Goal: Information Seeking & Learning: Find contact information

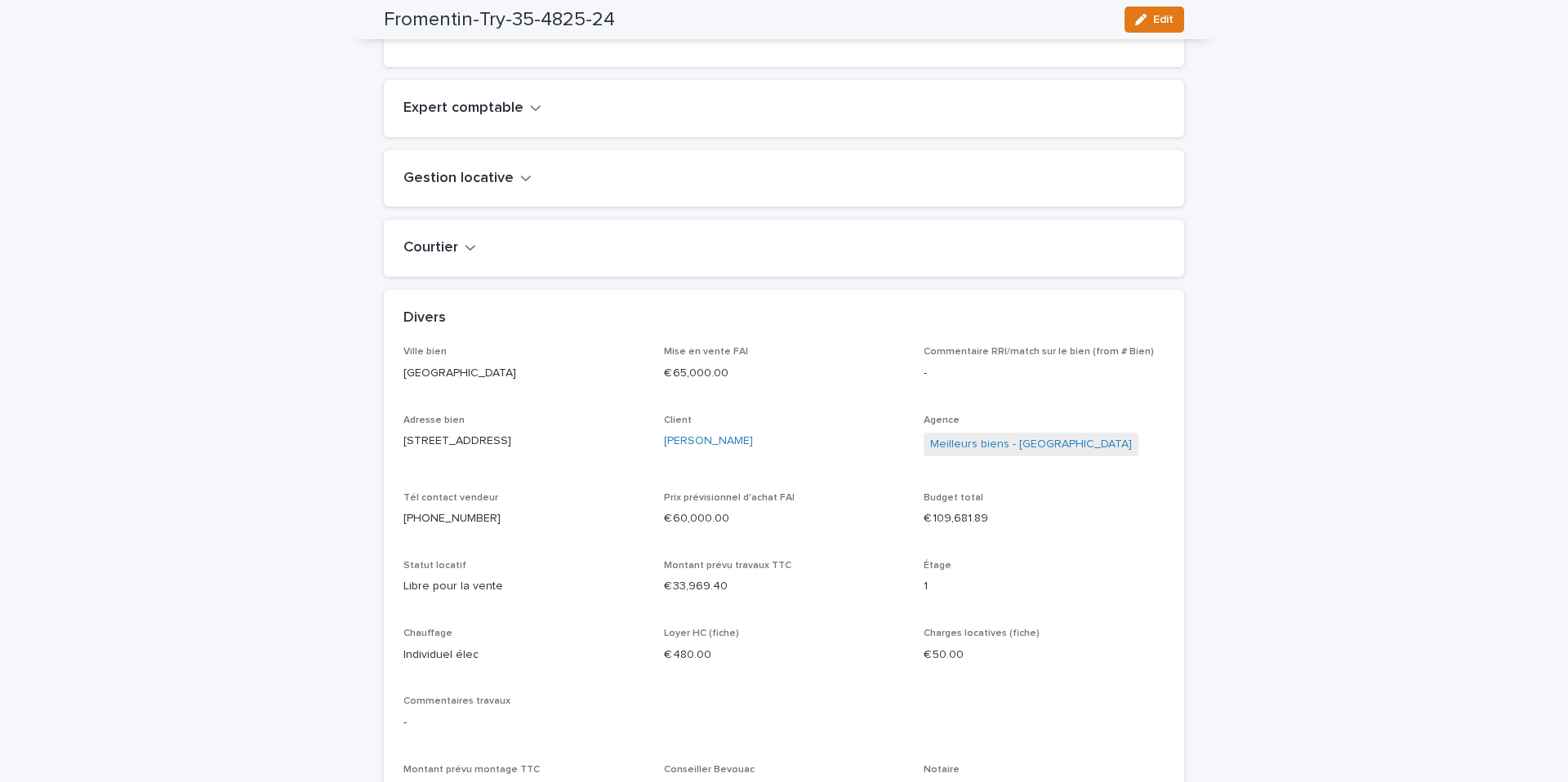
scroll to position [1285, 0]
click at [667, 448] on link "[PERSON_NAME]" at bounding box center [709, 440] width 89 height 17
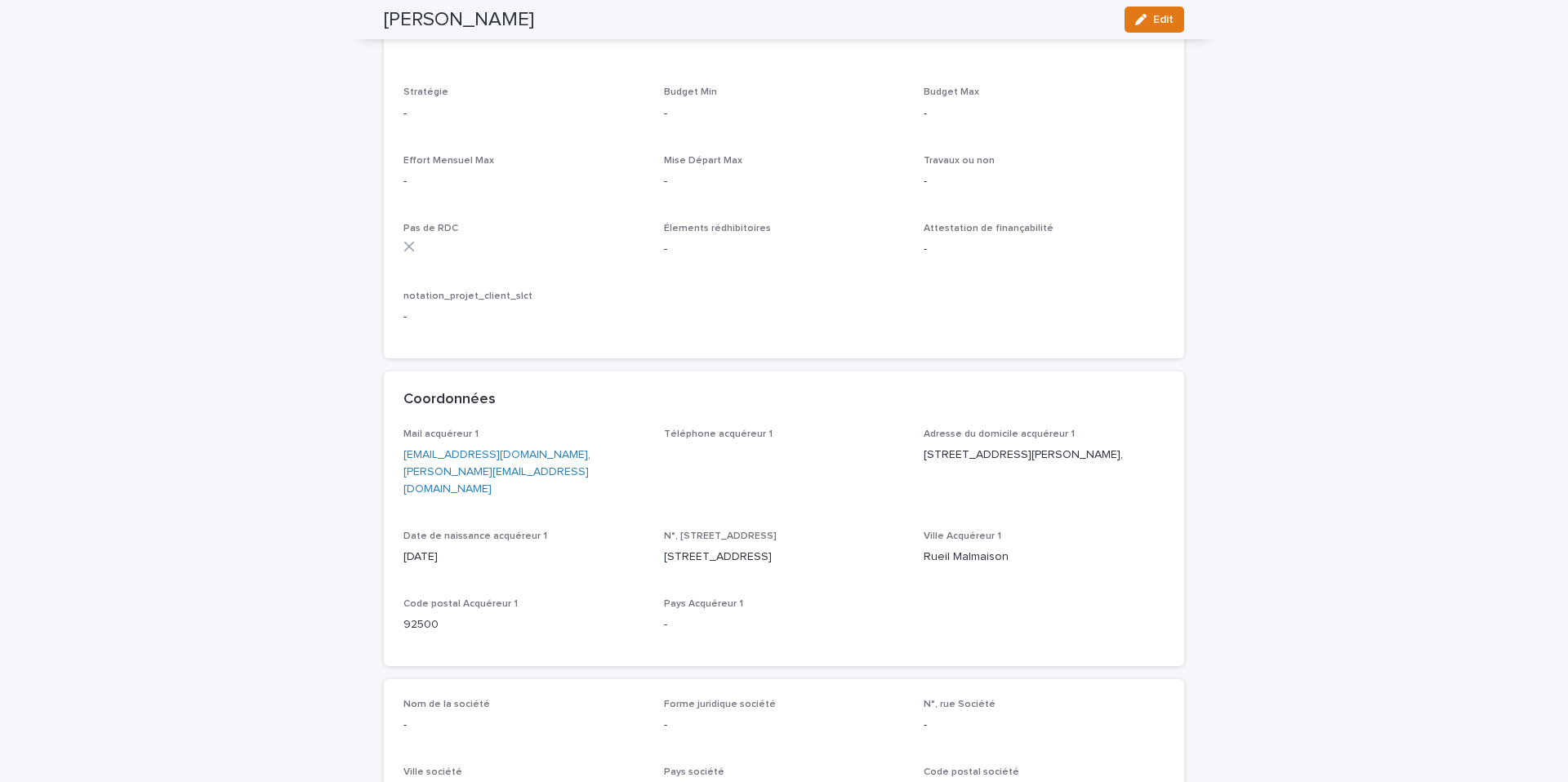
scroll to position [2477, 0]
click at [529, 456] on p "[EMAIL_ADDRESS][DOMAIN_NAME] ,[PERSON_NAME][EMAIL_ADDRESS][DOMAIN_NAME]" at bounding box center [524, 468] width 241 height 50
drag, startPoint x: 406, startPoint y: 440, endPoint x: 529, endPoint y: 443, distance: 123.0
click at [533, 443] on div "Mail acquéreur 1 [EMAIL_ADDRESS][DOMAIN_NAME] ,[PERSON_NAME][EMAIL_ADDRESS][DOM…" at bounding box center [784, 544] width 800 height 237
copy p "[EMAIL_ADDRESS][DOMAIN_NAME] ,"
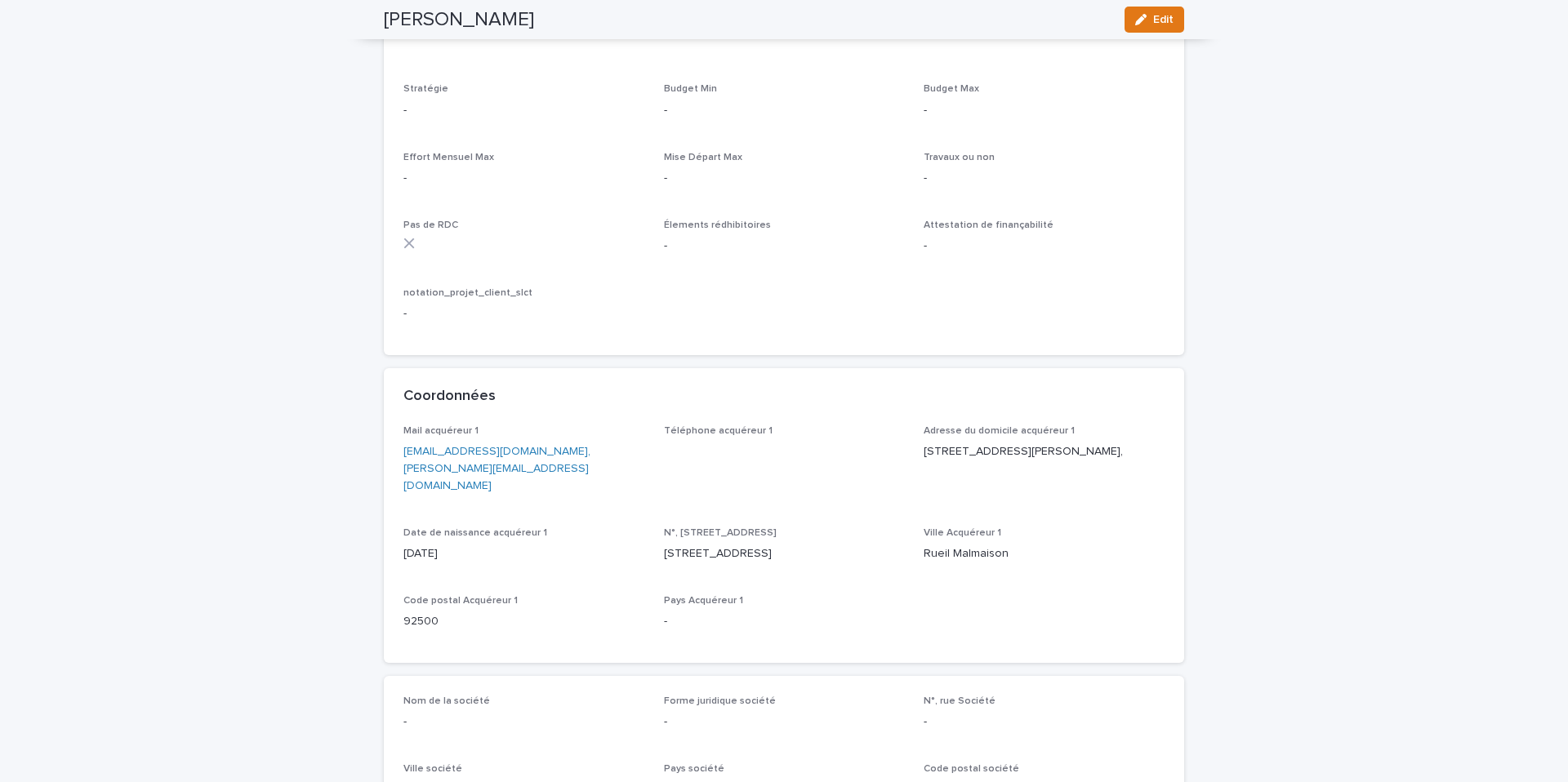
click at [533, 480] on div "Mail acquéreur 1 [EMAIL_ADDRESS][DOMAIN_NAME] ,[PERSON_NAME][EMAIL_ADDRESS][DOM…" at bounding box center [784, 534] width 761 height 218
drag, startPoint x: 412, startPoint y: 443, endPoint x: 527, endPoint y: 443, distance: 115.0
click at [531, 445] on div "Mail acquéreur 1 [EMAIL_ADDRESS][DOMAIN_NAME] ,[PERSON_NAME][EMAIL_ADDRESS][DOM…" at bounding box center [784, 544] width 800 height 237
copy link "[EMAIL_ADDRESS][DOMAIN_NAME]"
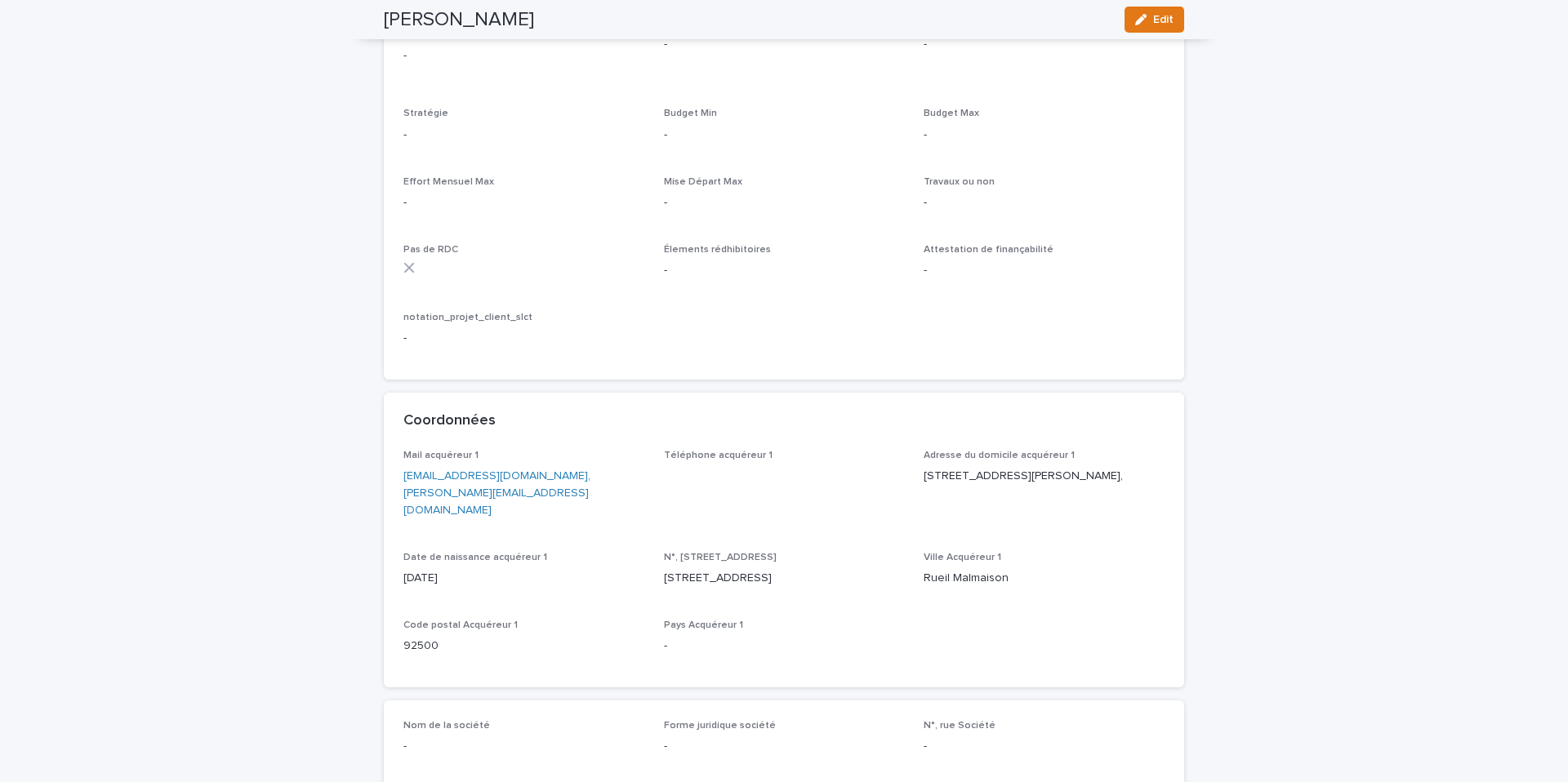
scroll to position [2457, 0]
drag, startPoint x: 394, startPoint y: 463, endPoint x: 522, endPoint y: 464, distance: 128.0
click at [533, 464] on div "Mail acquéreur 1 [EMAIL_ADDRESS][DOMAIN_NAME] ,[PERSON_NAME][EMAIL_ADDRESS][DOM…" at bounding box center [784, 564] width 800 height 237
click at [396, 458] on div "Mail acquéreur 1 [EMAIL_ADDRESS][DOMAIN_NAME] ,[PERSON_NAME][EMAIL_ADDRESS][DOM…" at bounding box center [784, 564] width 800 height 237
drag, startPoint x: 399, startPoint y: 460, endPoint x: 488, endPoint y: 464, distance: 89.1
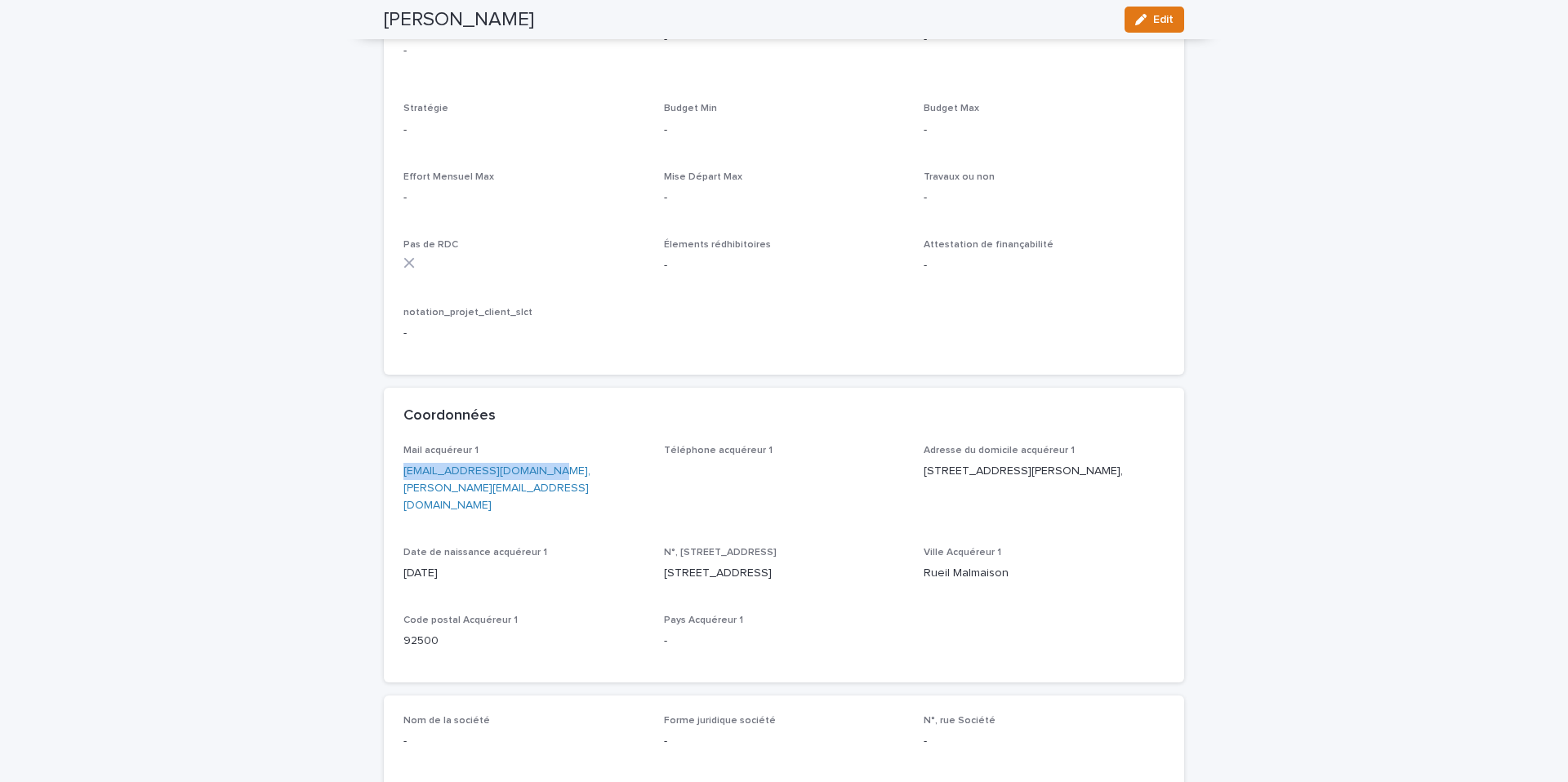
click at [531, 460] on div "Mail acquéreur 1 [EMAIL_ADDRESS][DOMAIN_NAME] ,[PERSON_NAME][EMAIL_ADDRESS][DOM…" at bounding box center [784, 564] width 800 height 237
copy link "[EMAIL_ADDRESS][DOMAIN_NAME]"
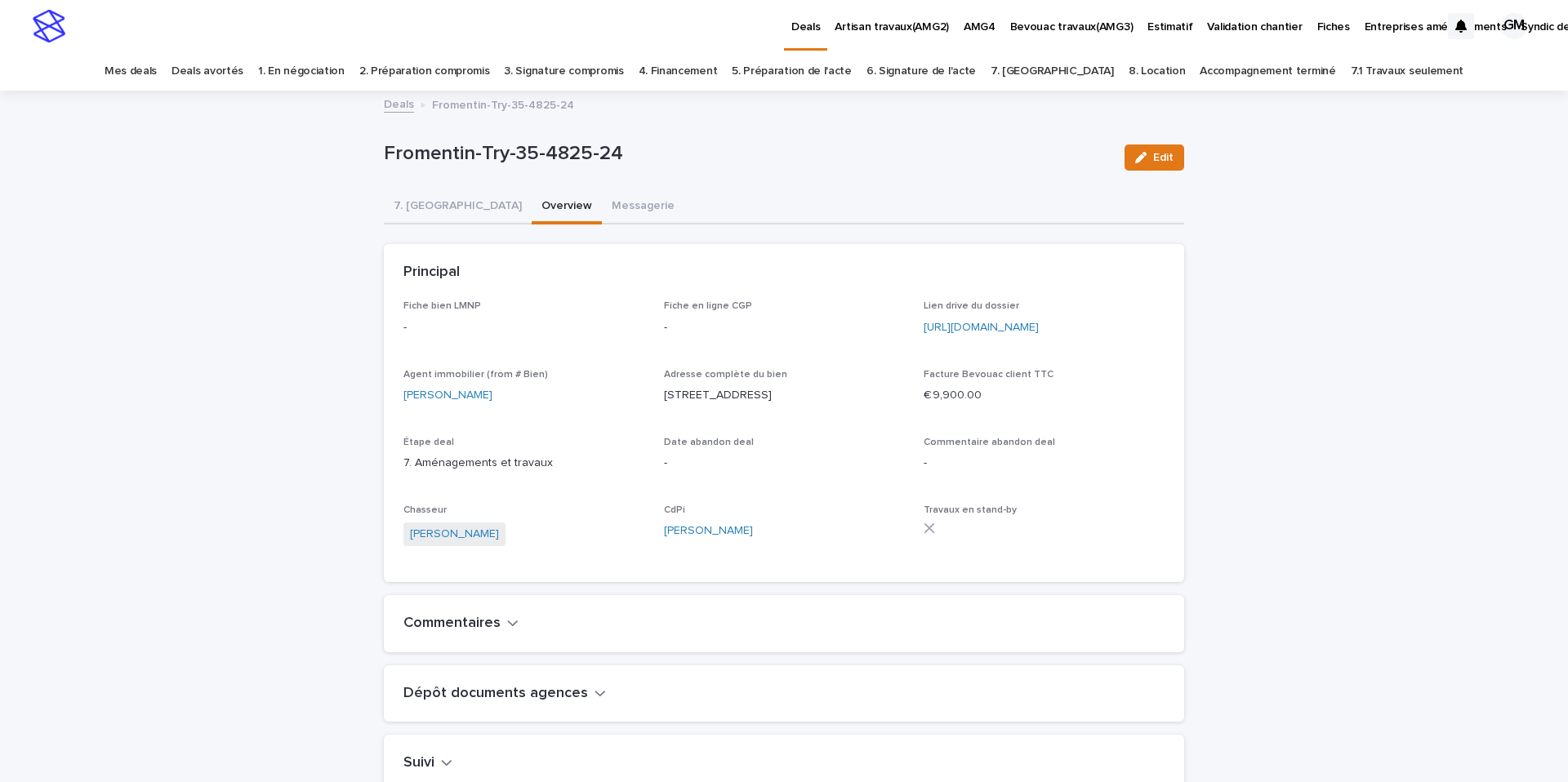
drag, startPoint x: 712, startPoint y: 399, endPoint x: 670, endPoint y: 394, distance: 42.3
click at [666, 393] on p "28, rue des Fossés Patris, 10000, Troyes, France" at bounding box center [785, 395] width 241 height 17
drag, startPoint x: 946, startPoint y: 552, endPoint x: 771, endPoint y: 486, distance: 187.0
click at [945, 547] on div "Travaux en stand-by" at bounding box center [1044, 526] width 241 height 43
drag, startPoint x: 789, startPoint y: 394, endPoint x: 664, endPoint y: 397, distance: 125.0
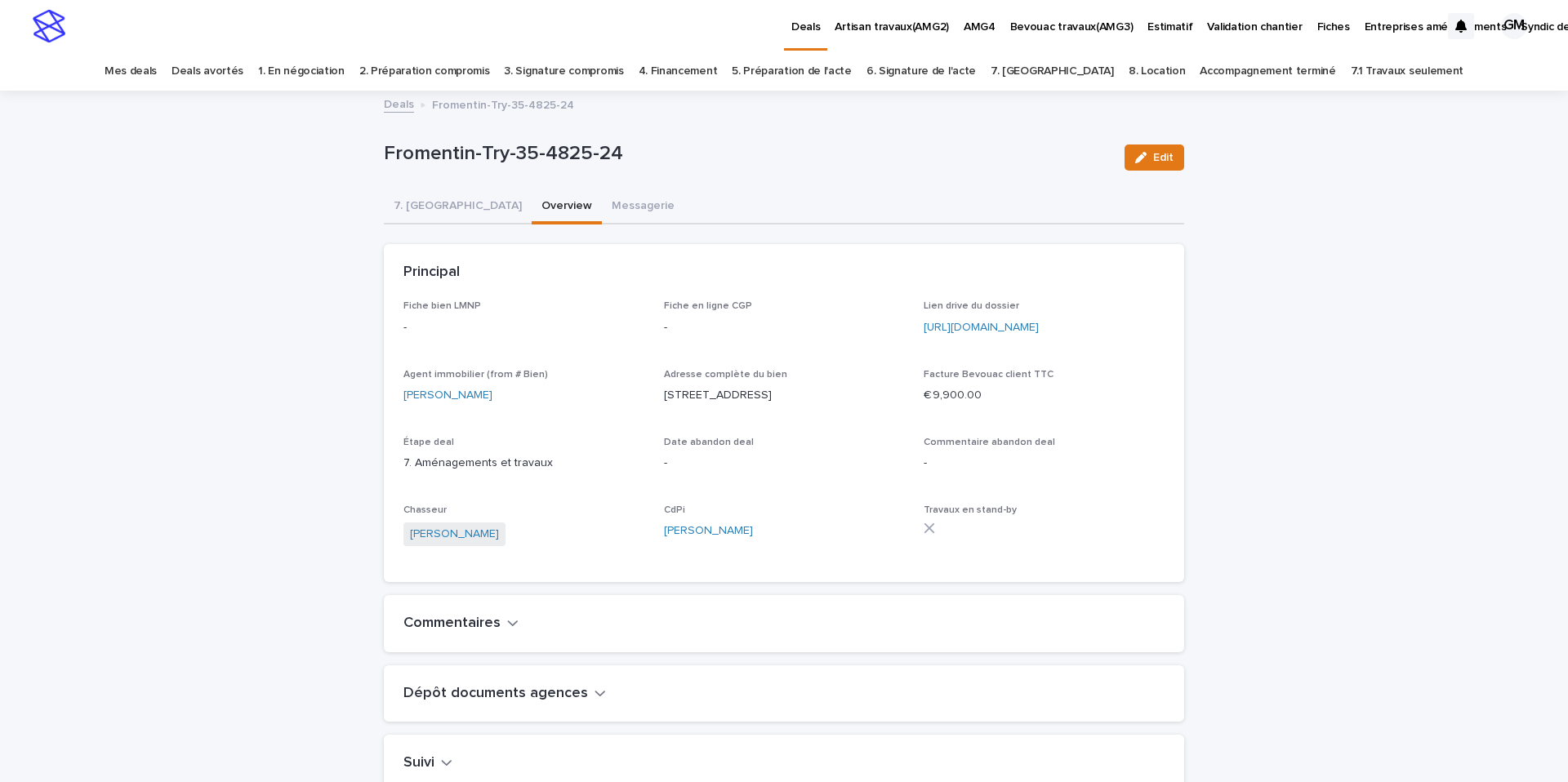
click at [664, 397] on p "[STREET_ADDRESS]" at bounding box center [785, 395] width 241 height 17
copy p "[STREET_ADDRESS]"
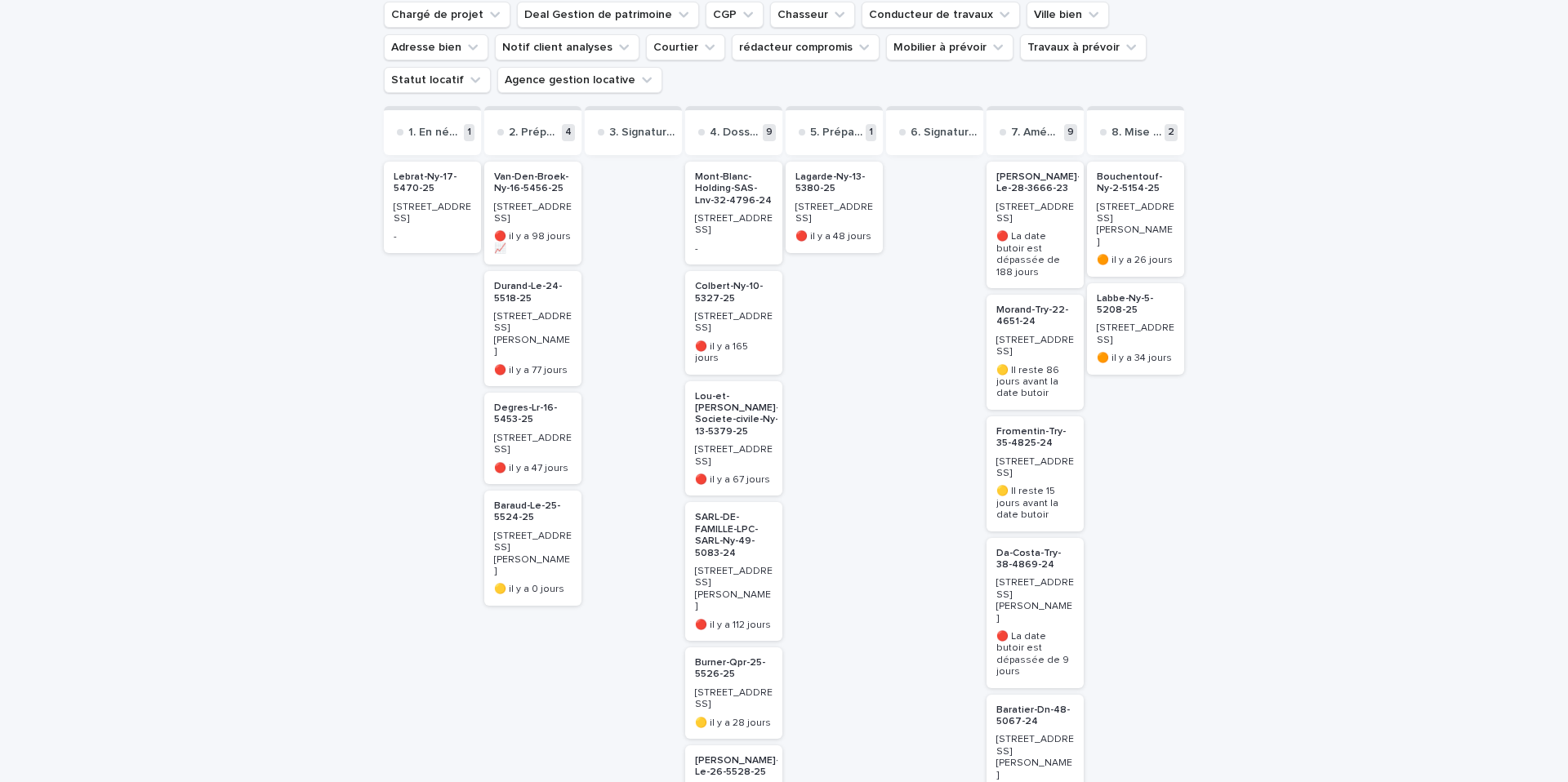
scroll to position [176, 0]
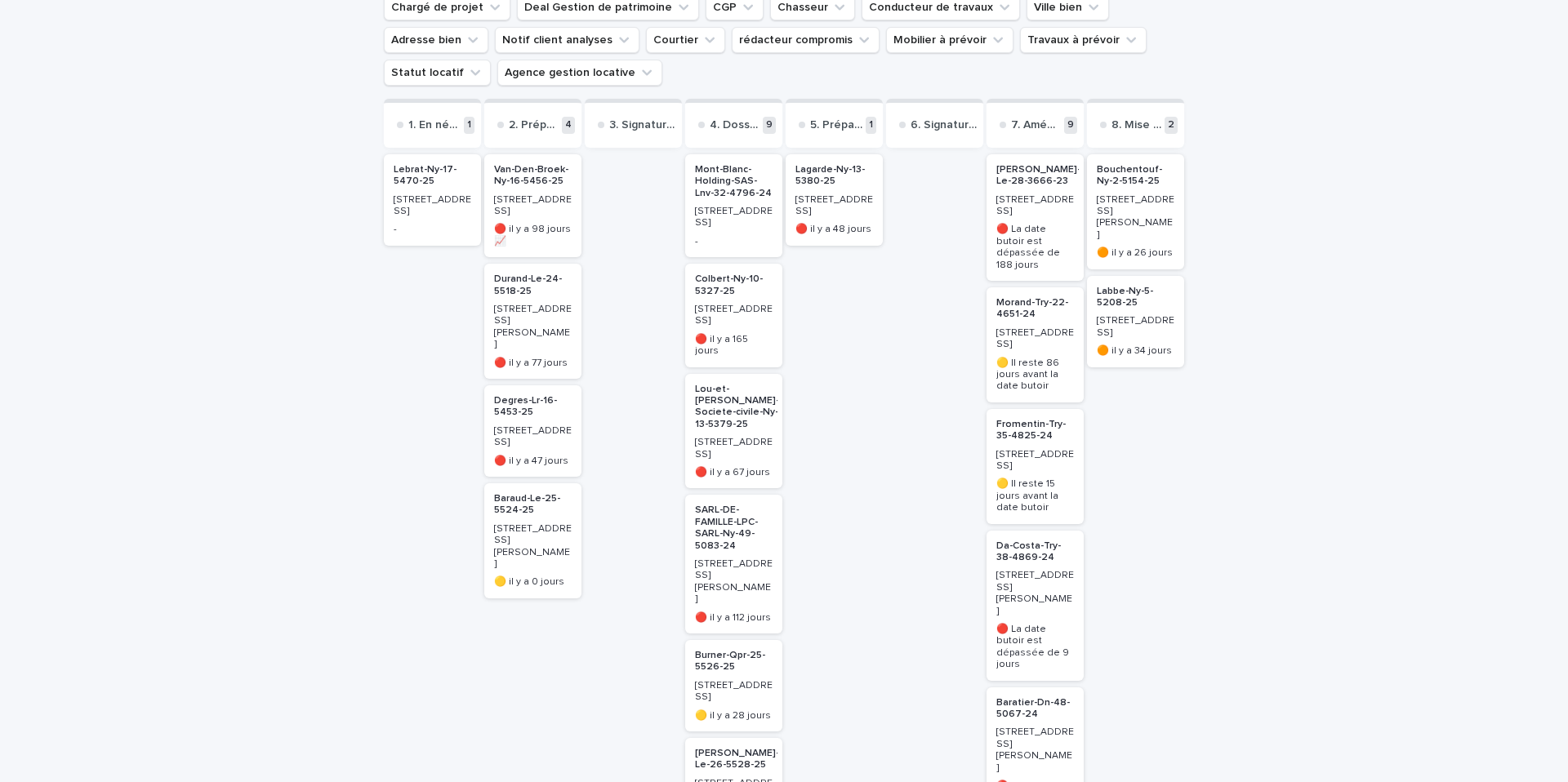
click at [423, 169] on p "Lebrat-Ny-17-5470-25" at bounding box center [432, 176] width 78 height 24
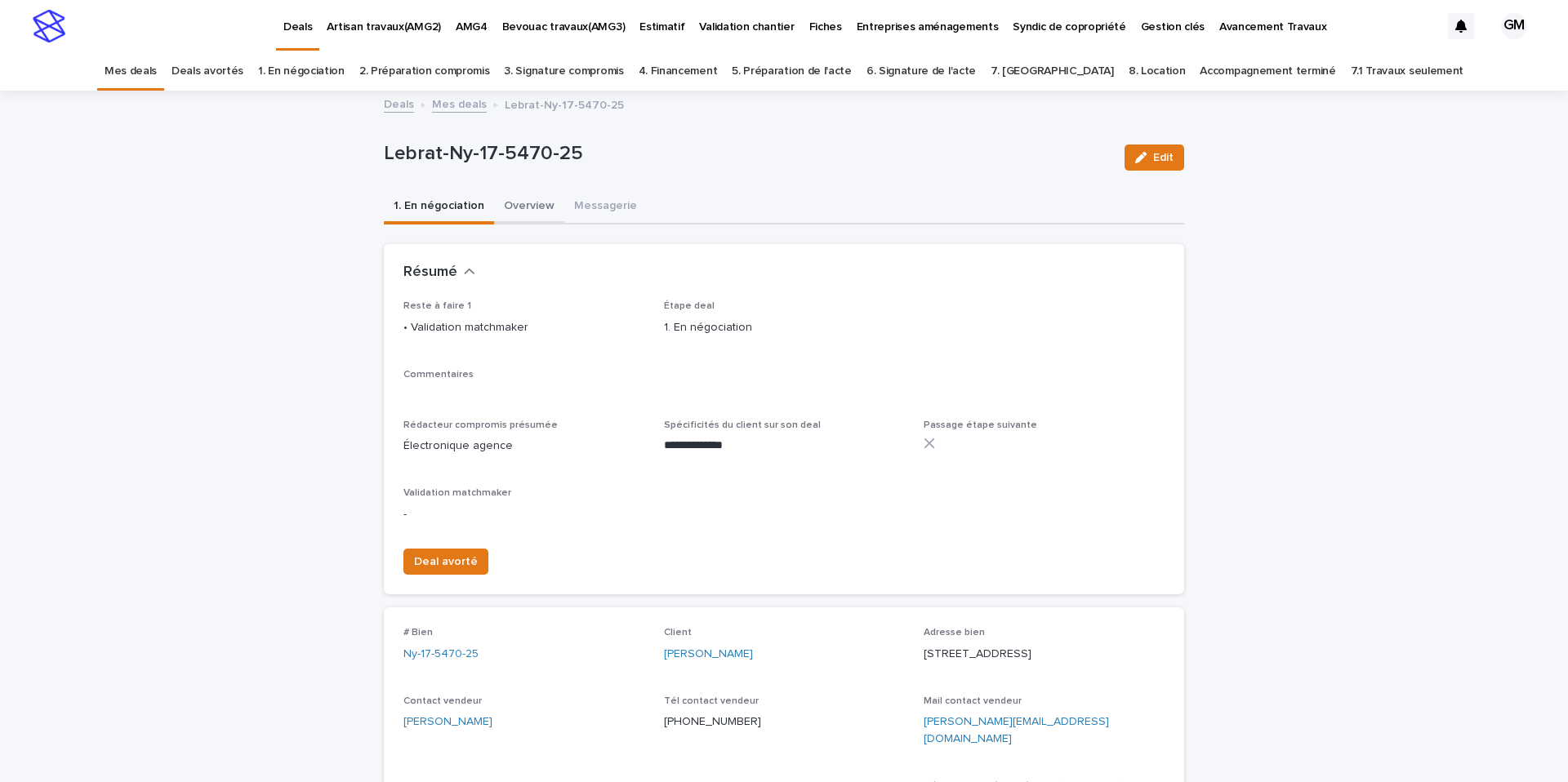
click at [526, 207] on button "Overview" at bounding box center [529, 208] width 70 height 35
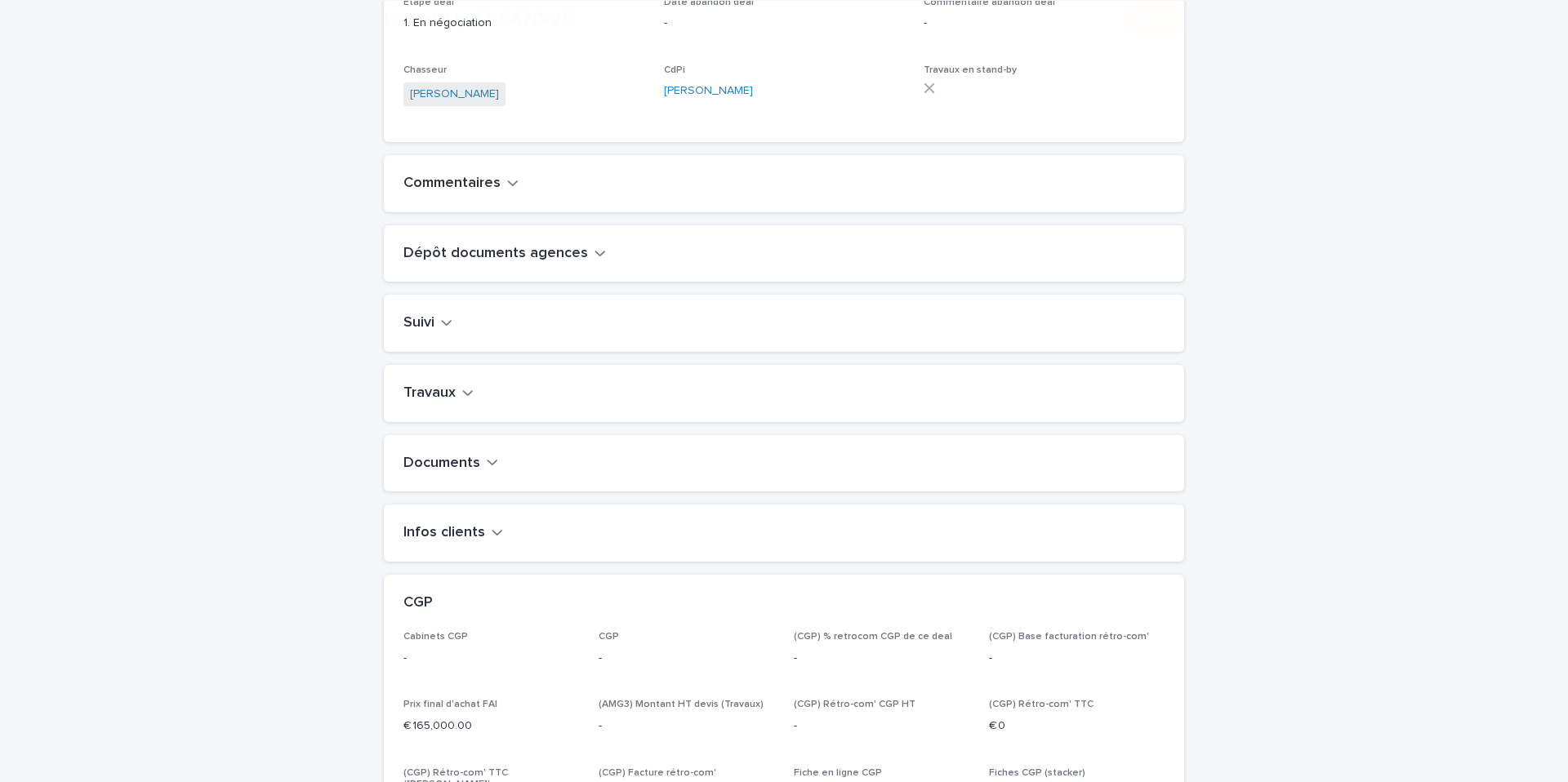
scroll to position [471, 0]
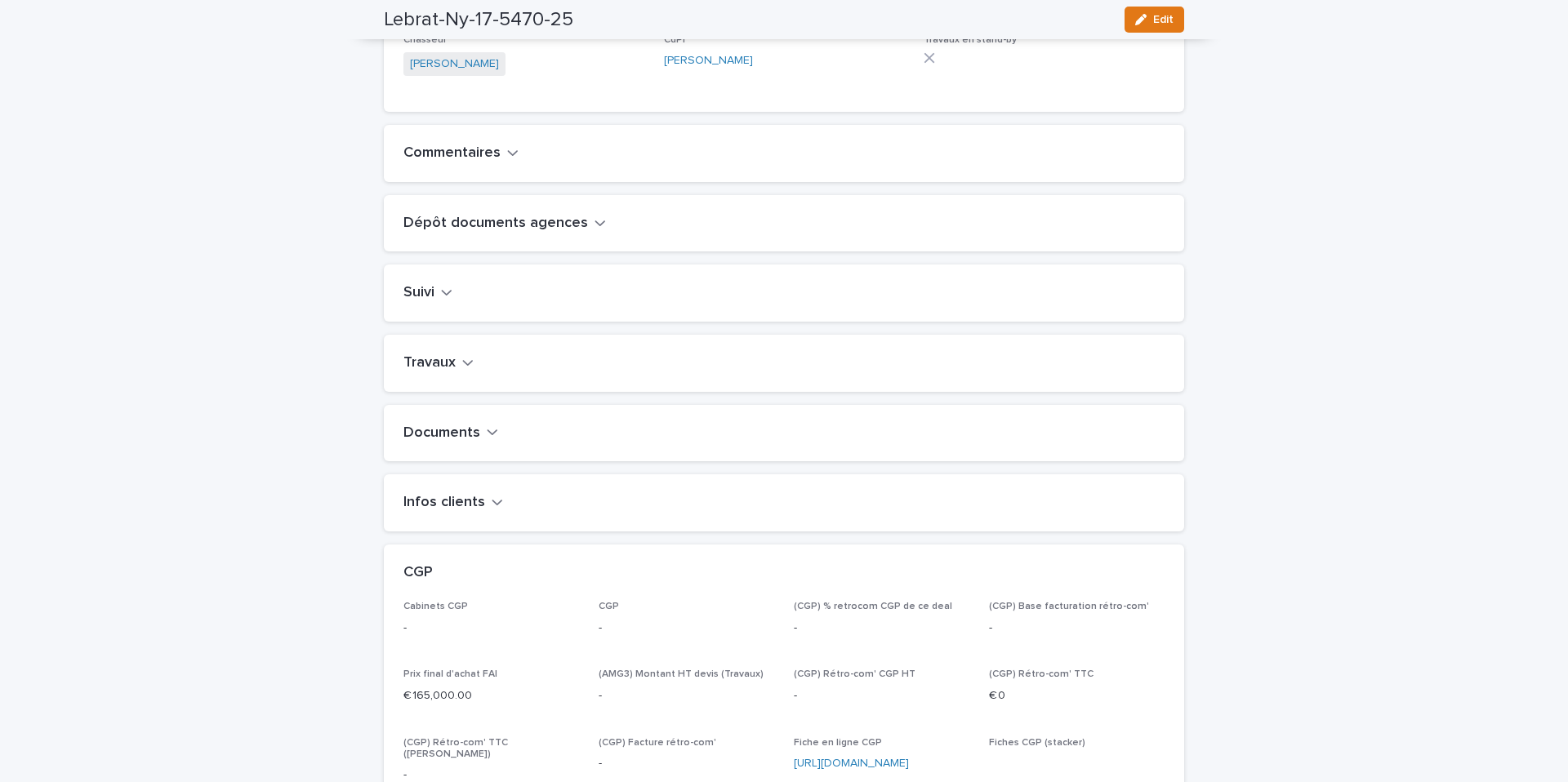
click at [465, 366] on icon "button" at bounding box center [467, 363] width 10 height 5
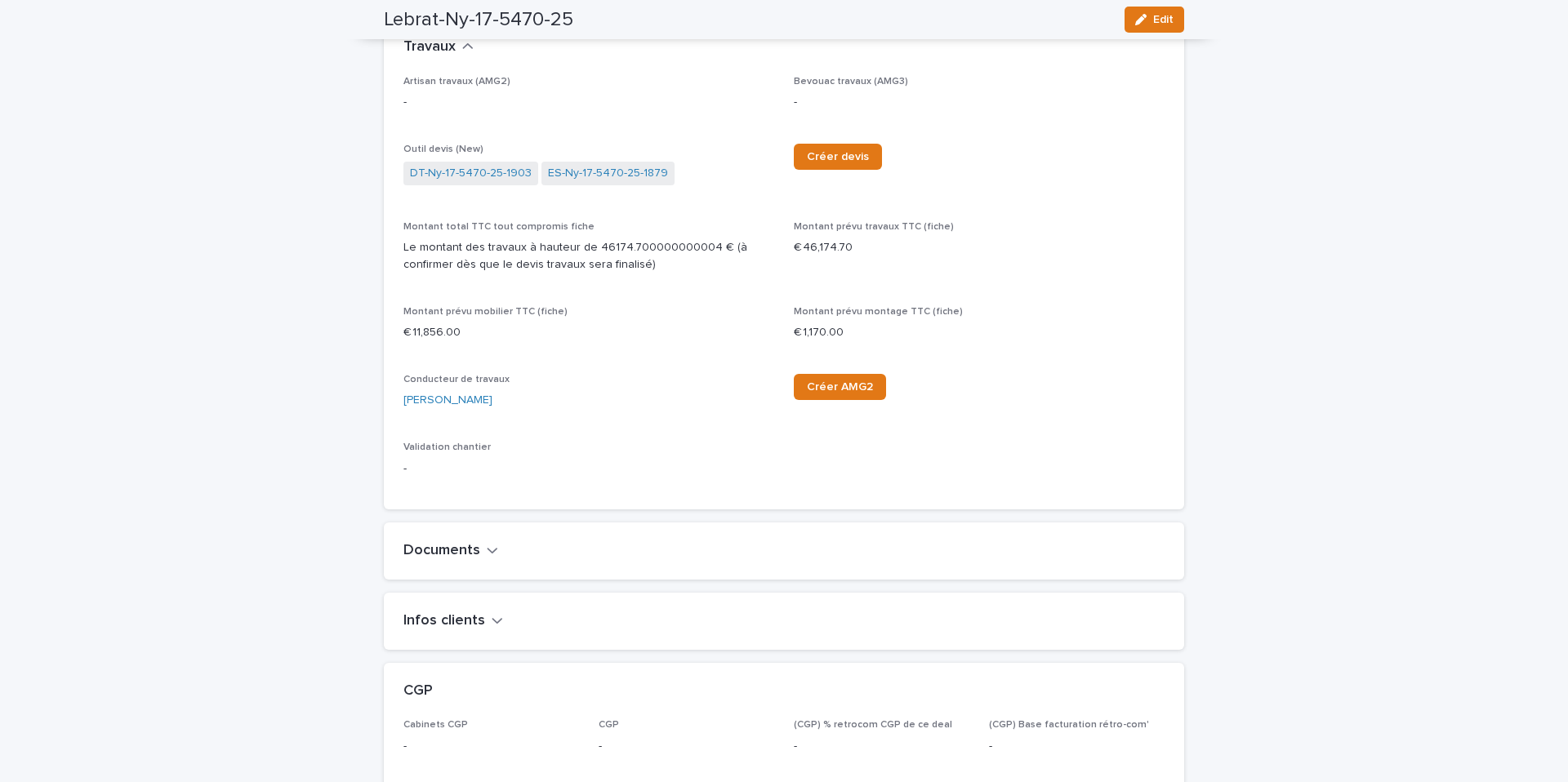
scroll to position [712, 0]
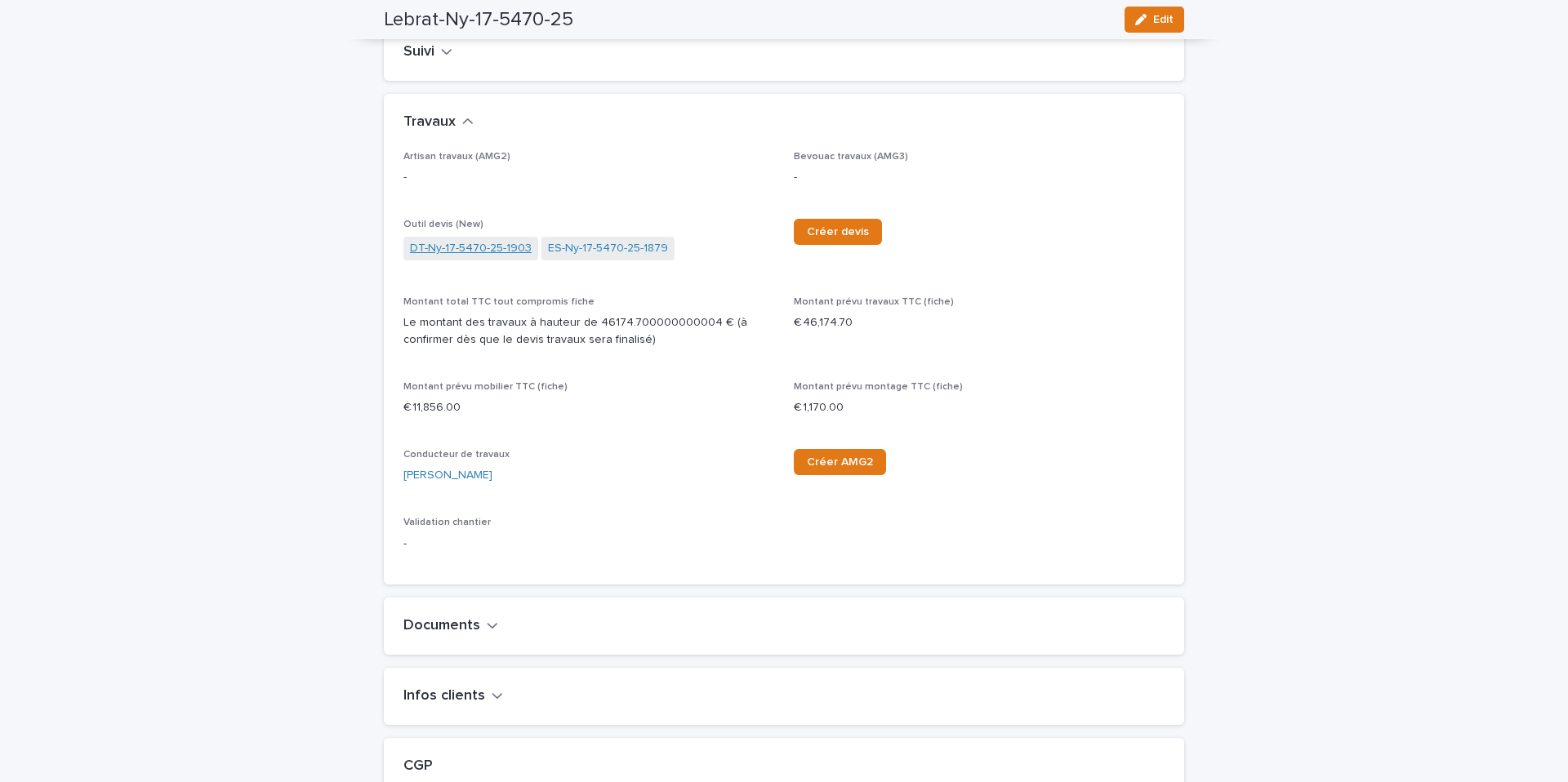
click at [466, 257] on link "DT-Ny-17-5470-25-1903" at bounding box center [470, 248] width 121 height 17
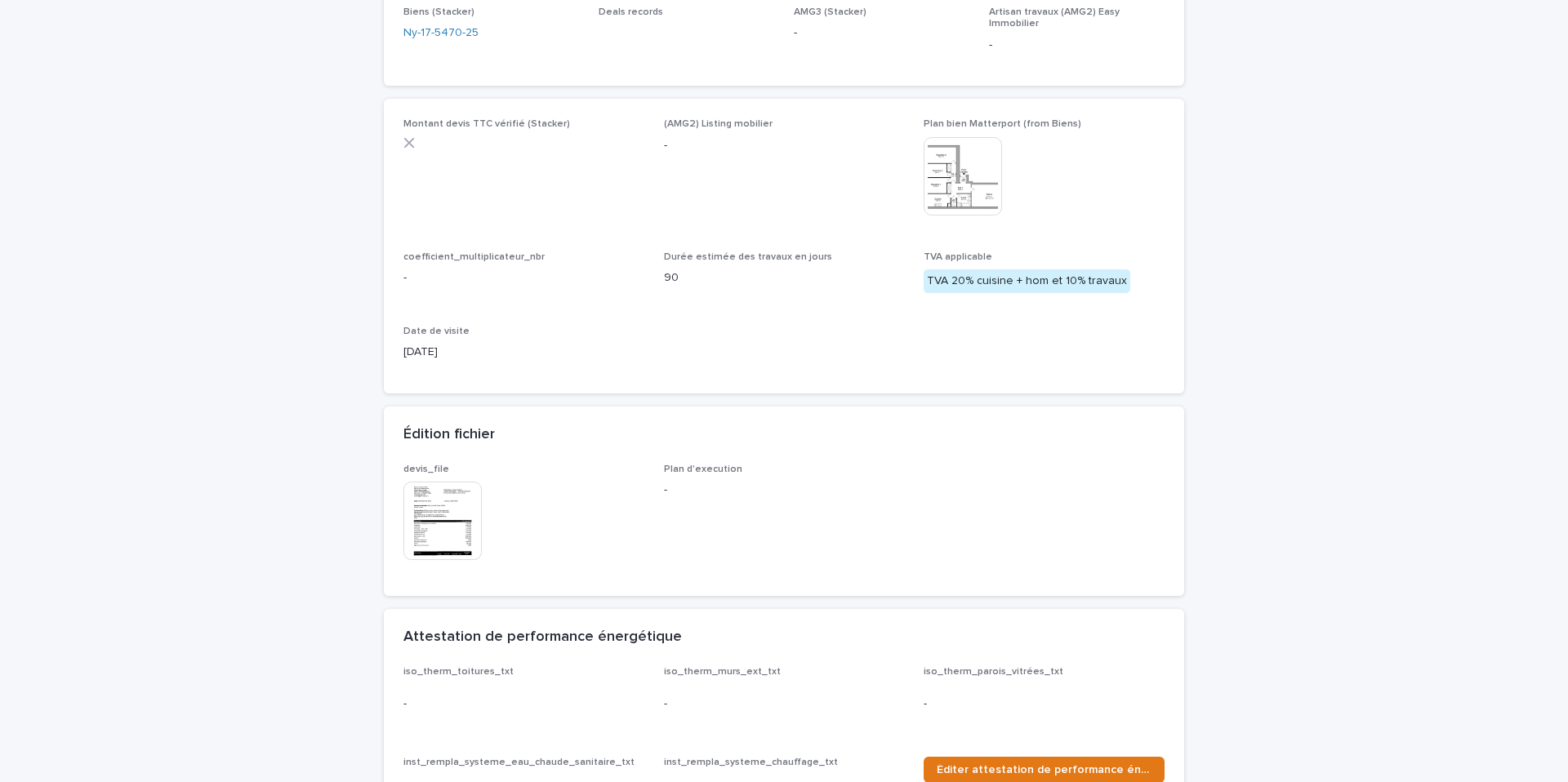
scroll to position [285, 0]
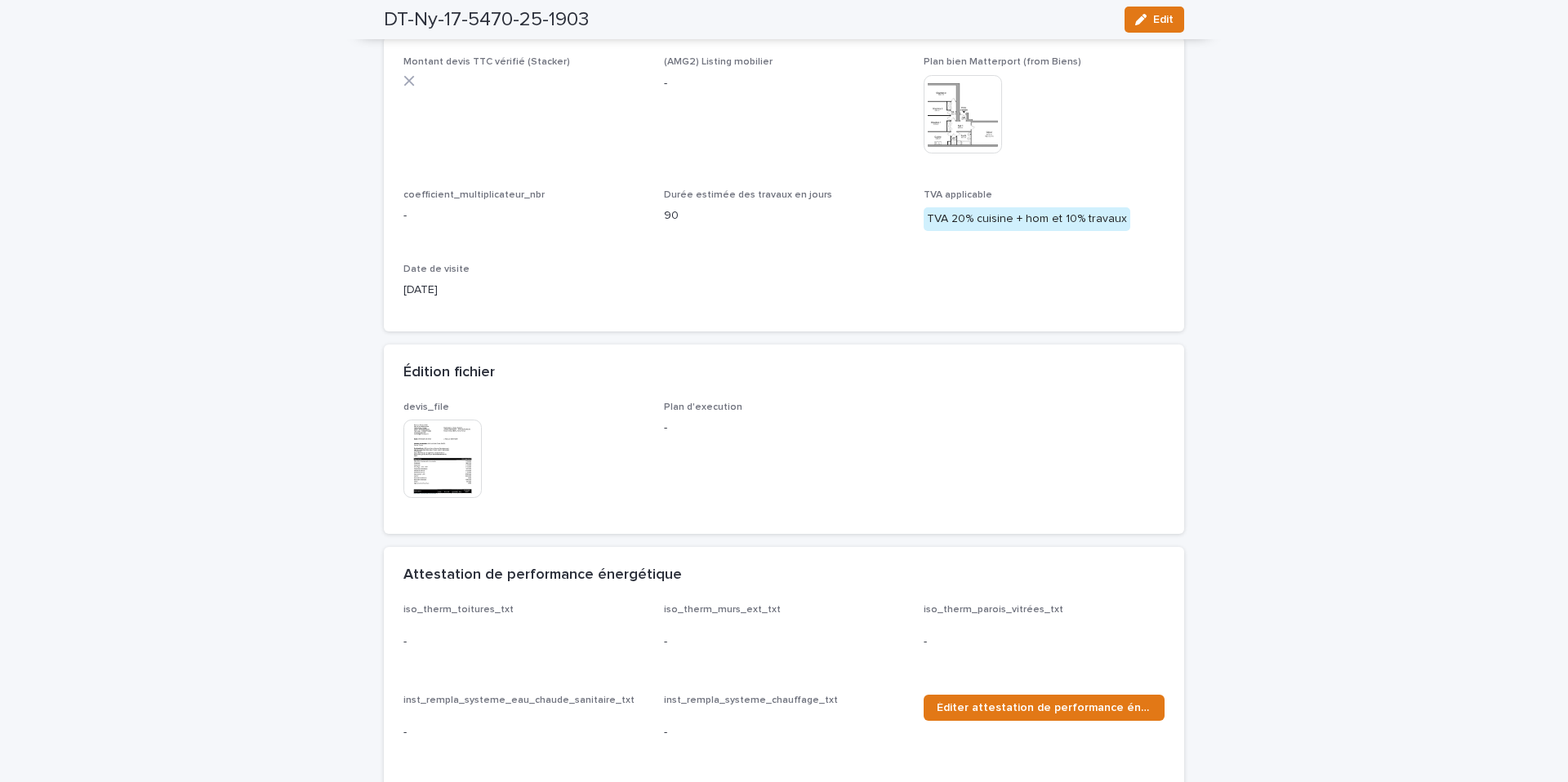
click at [446, 446] on img at bounding box center [443, 459] width 78 height 78
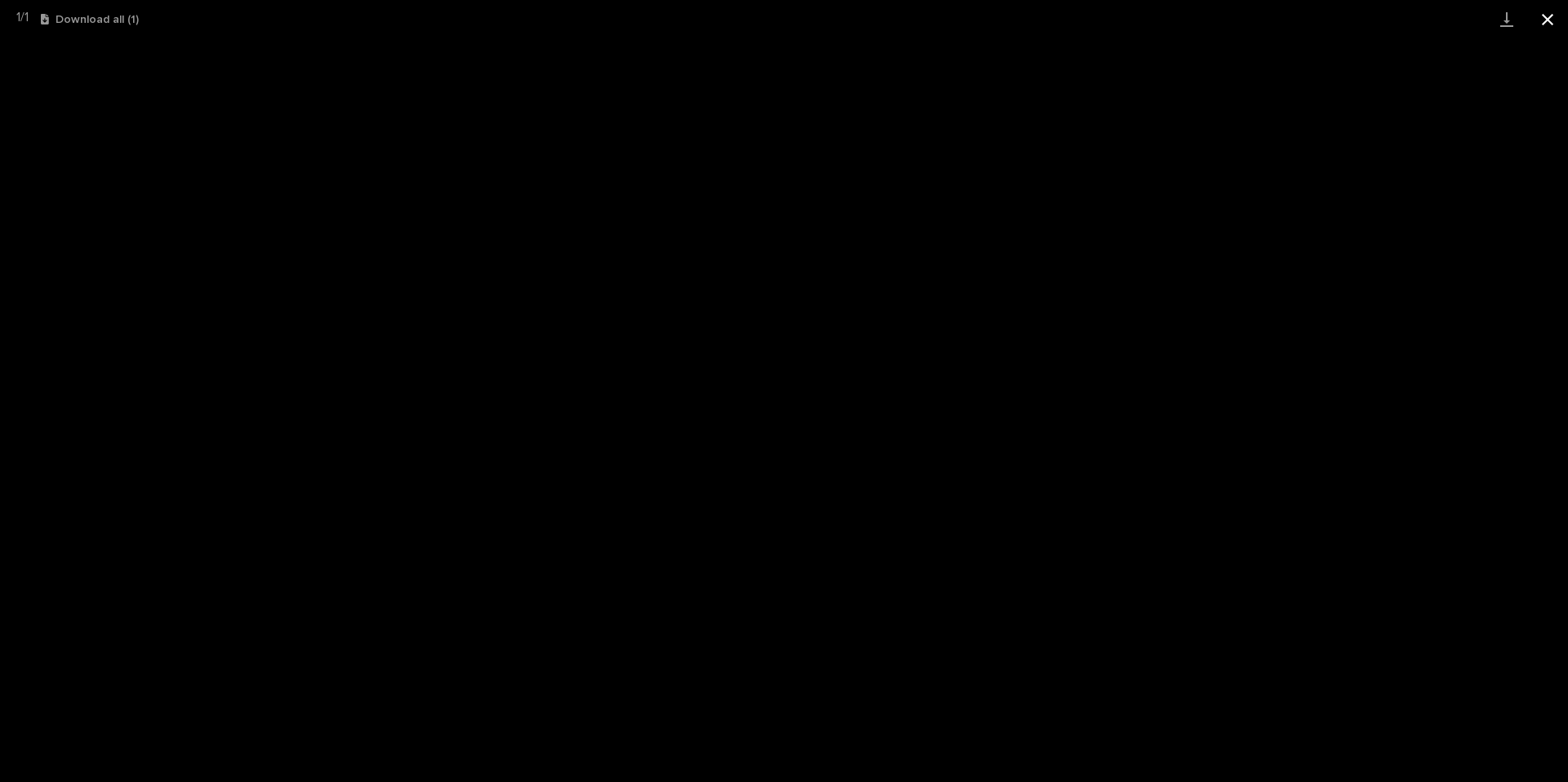
click at [1539, 20] on button "Close gallery" at bounding box center [1548, 19] width 41 height 38
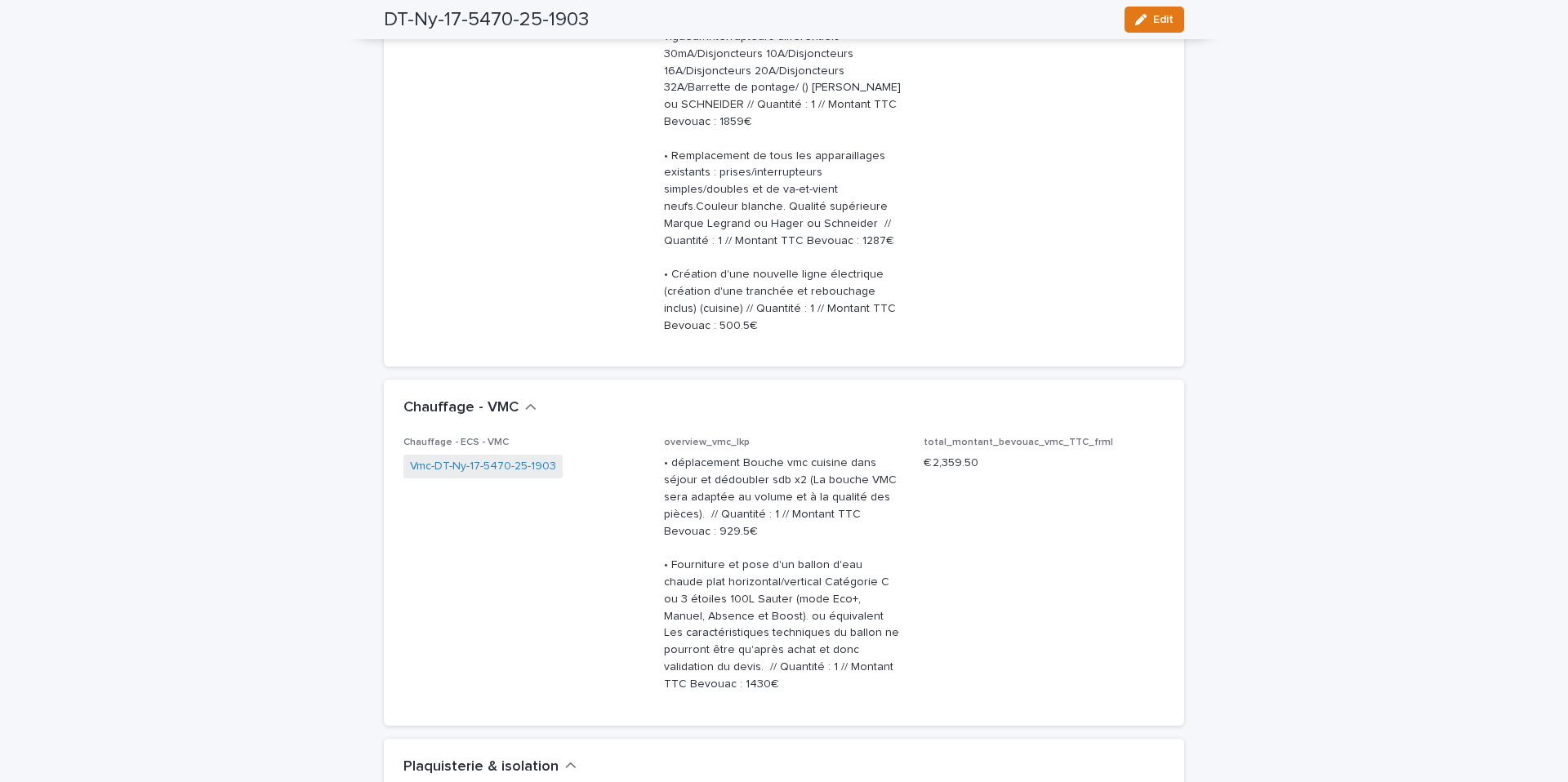
scroll to position [2620, 0]
